Goal: Complete application form

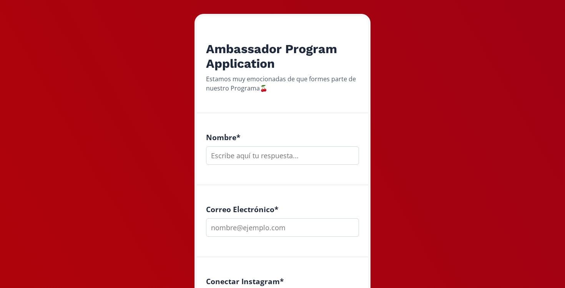
scroll to position [115, 0]
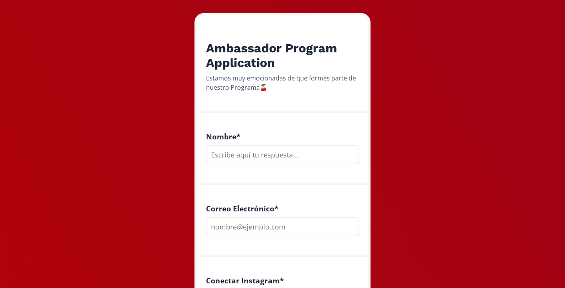
click at [227, 158] on input "text" at bounding box center [282, 154] width 153 height 18
type input "v"
type input "[PERSON_NAME]"
click at [247, 232] on input "email" at bounding box center [282, 226] width 153 height 18
type input "[EMAIL_ADDRESS][DOMAIN_NAME]"
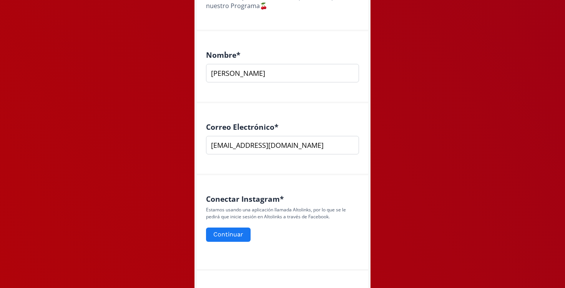
scroll to position [209, 0]
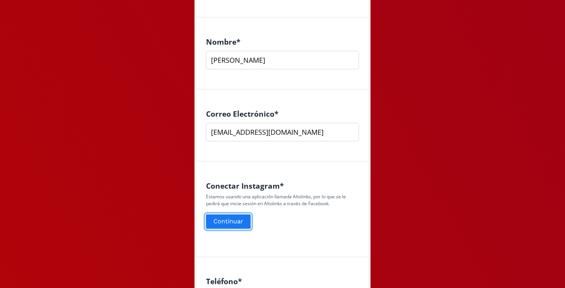
click at [235, 219] on button "Continuar" at bounding box center [228, 221] width 47 height 17
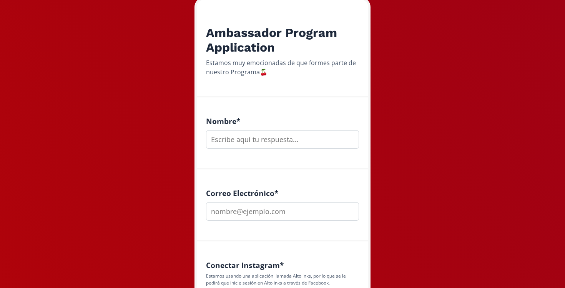
scroll to position [160, 0]
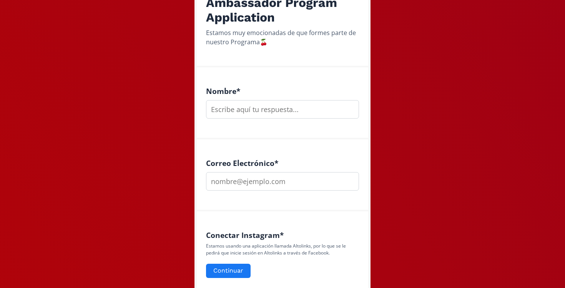
click at [232, 107] on input "text" at bounding box center [282, 109] width 153 height 18
type input "valeria"
click at [263, 189] on input "email" at bounding box center [282, 181] width 153 height 18
type input "[EMAIL_ADDRESS][DOMAIN_NAME]"
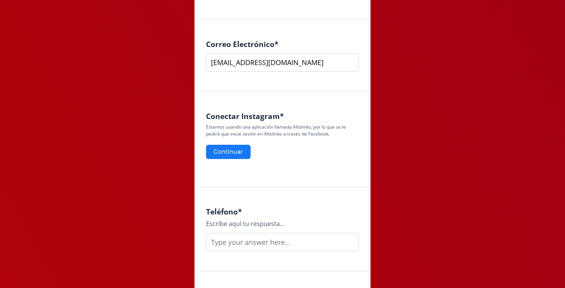
scroll to position [289, 0]
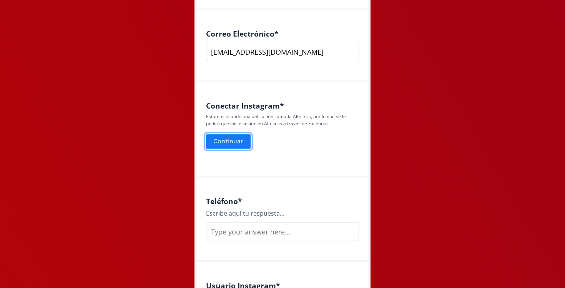
click at [229, 142] on button "Continuar" at bounding box center [228, 141] width 47 height 17
